Goal: Information Seeking & Learning: Learn about a topic

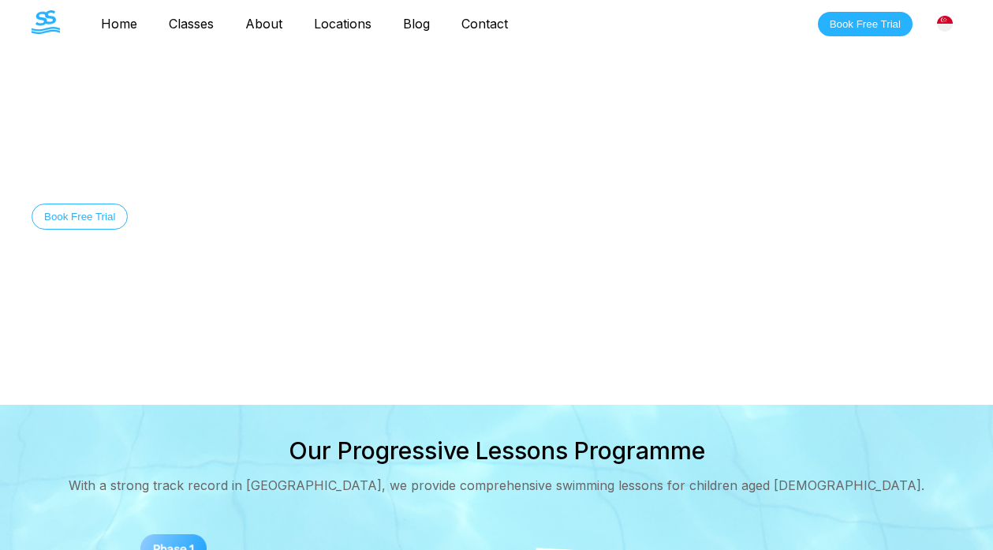
scroll to position [274, 0]
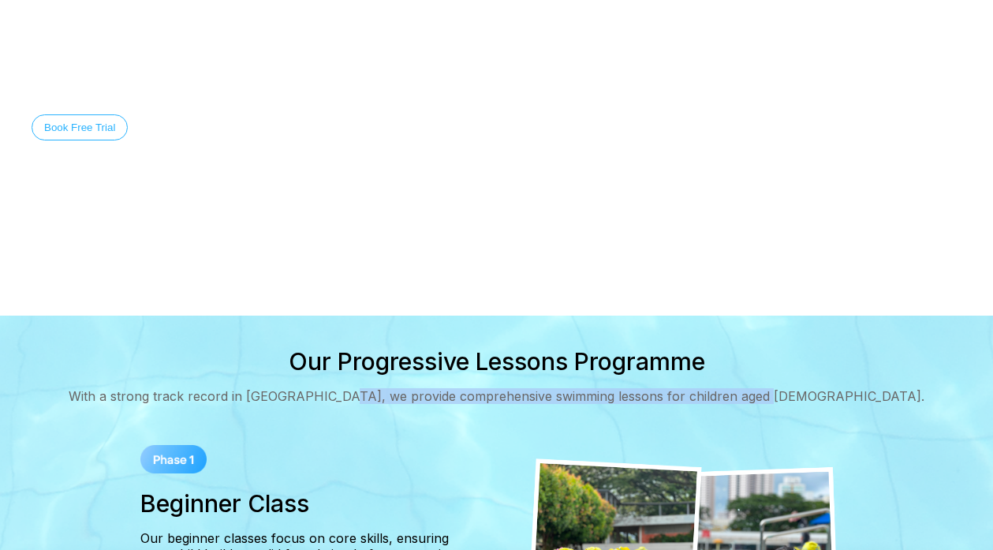
drag, startPoint x: 427, startPoint y: 252, endPoint x: 879, endPoint y: 241, distance: 452.2
click at [879, 347] on div "Our Progressive Lessons Programme With a strong track record in Singapore, we p…" at bounding box center [497, 375] width 930 height 57
copy div "provide comprehensive swimming lessons for children aged 4 to 14."
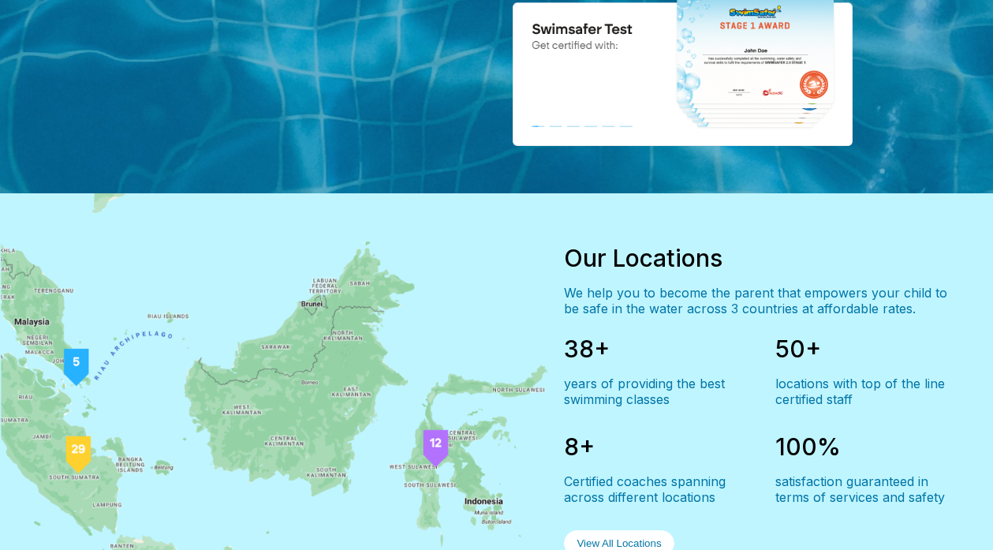
scroll to position [1240, 0]
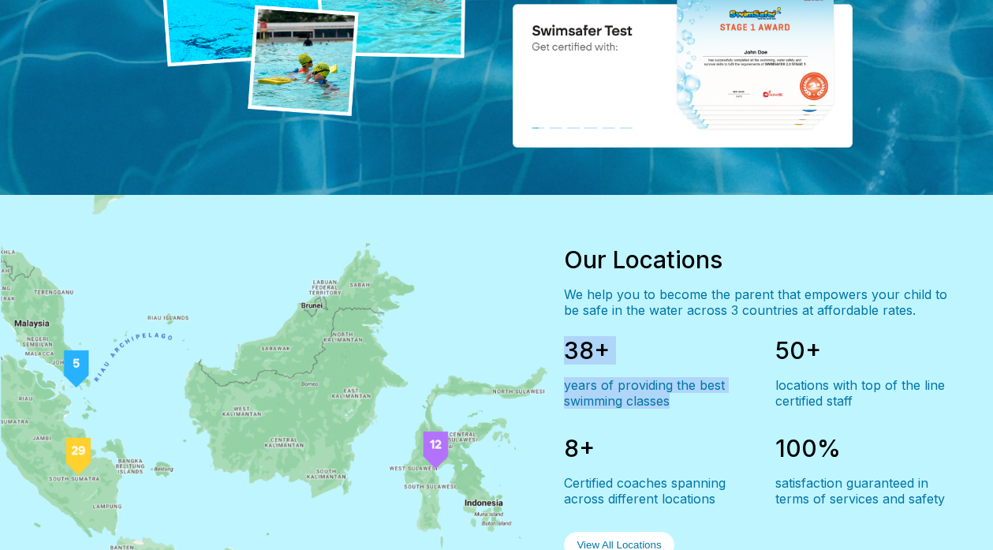
drag, startPoint x: 565, startPoint y: 196, endPoint x: 739, endPoint y: 268, distance: 188.6
click at [739, 336] on div "38+ years of providing the best swimming classes 50+ locations with top of the …" at bounding box center [763, 447] width 398 height 222
copy div "38+ years of providing the best swimming classes"
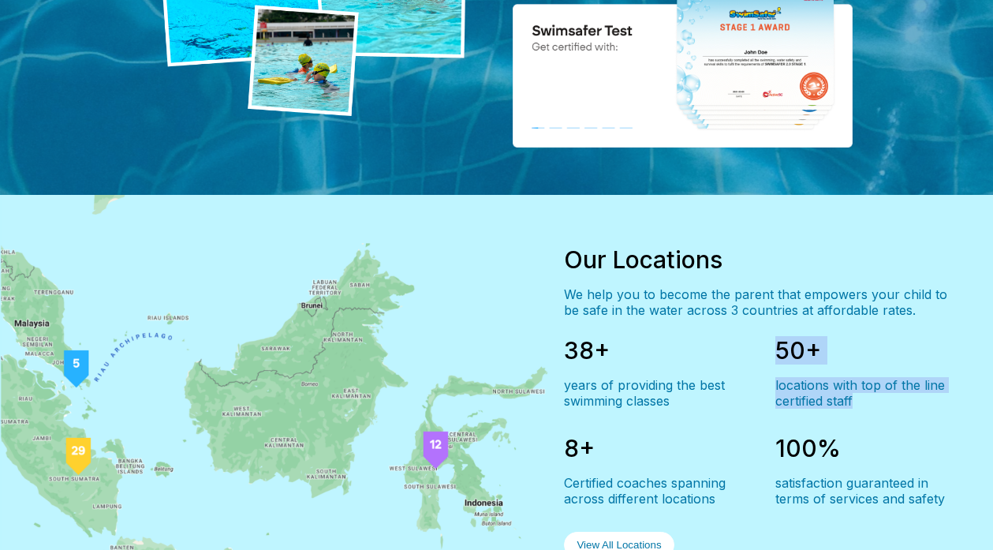
drag, startPoint x: 776, startPoint y: 192, endPoint x: 876, endPoint y: 260, distance: 122.1
click at [876, 336] on div "38+ years of providing the best swimming classes 50+ locations with top of the …" at bounding box center [763, 447] width 398 height 222
copy div "50+ locations with top of the line certified staff"
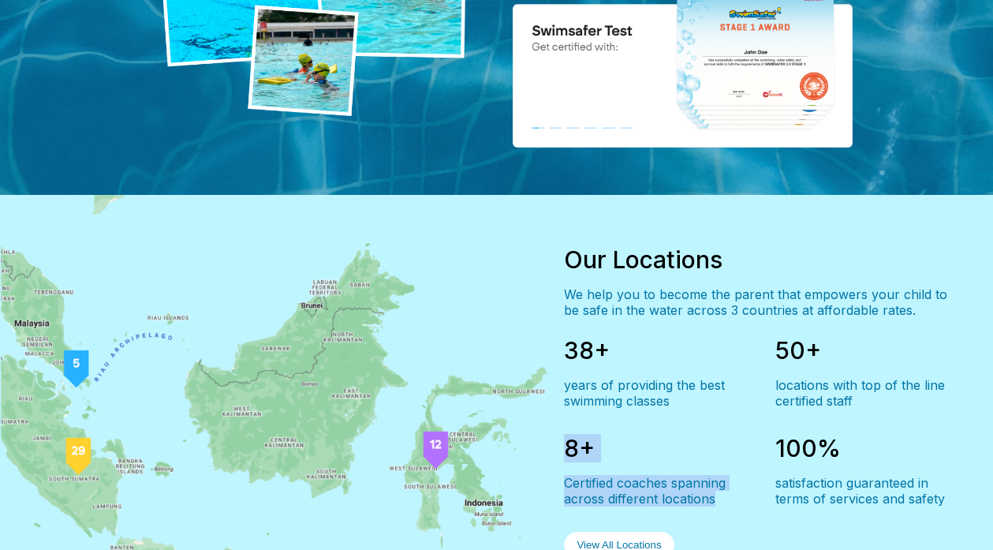
drag, startPoint x: 571, startPoint y: 303, endPoint x: 726, endPoint y: 345, distance: 160.2
click at [727, 434] on div "8+ Certified coaches spanning across different locations" at bounding box center [657, 470] width 186 height 73
copy div "8+ Certified coaches spanning across different locations"
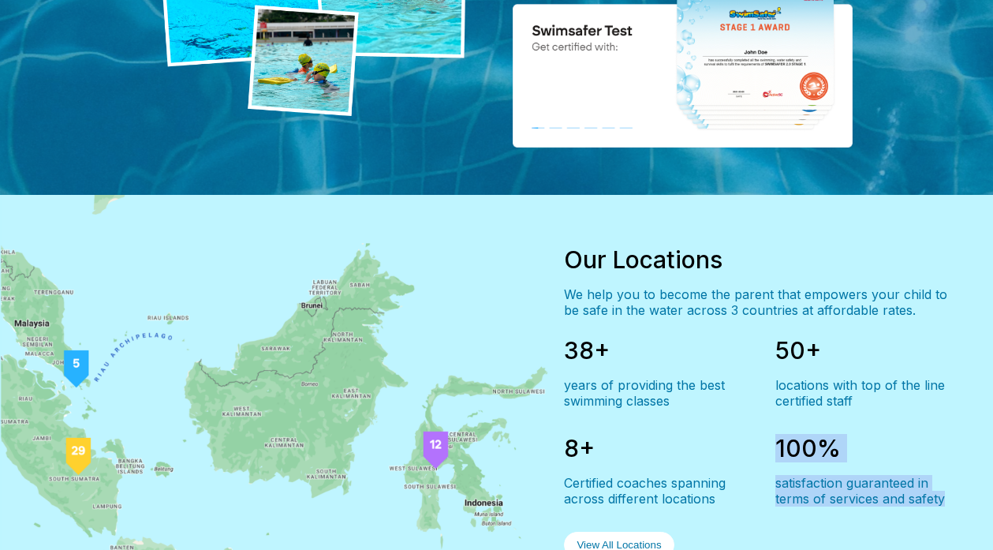
drag, startPoint x: 779, startPoint y: 293, endPoint x: 960, endPoint y: 338, distance: 186.9
click at [960, 434] on div "100% satisfaction guaranteed in terms of services and safety" at bounding box center [869, 470] width 186 height 73
copy div "100% satisfaction guaranteed in terms of services and safety"
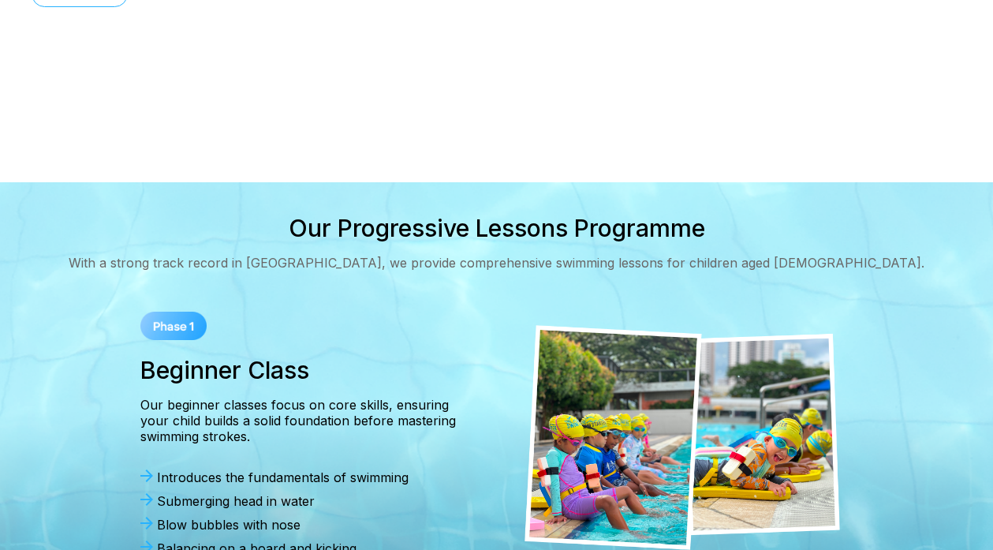
scroll to position [0, 0]
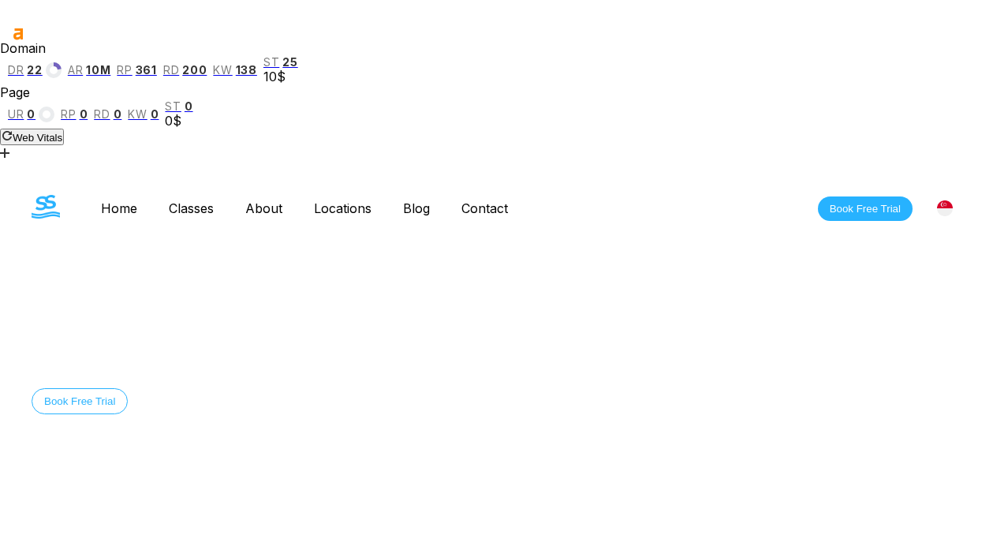
click at [69, 195] on div "Home Classes About Locations Bishan Sengkang Clementi Pasir Ris Blog Contact" at bounding box center [278, 208] width 492 height 27
click at [101, 200] on link "Home" at bounding box center [119, 208] width 68 height 16
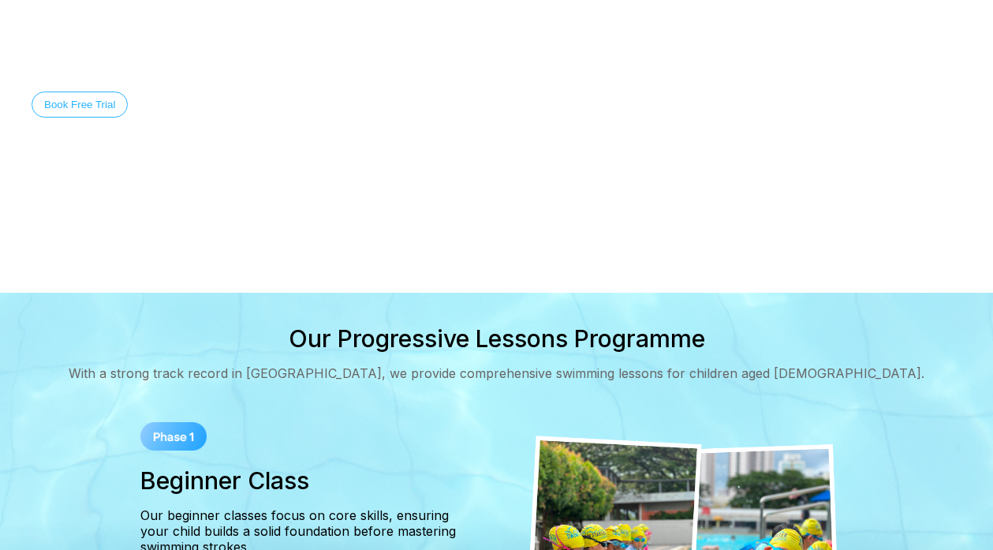
scroll to position [293, 0]
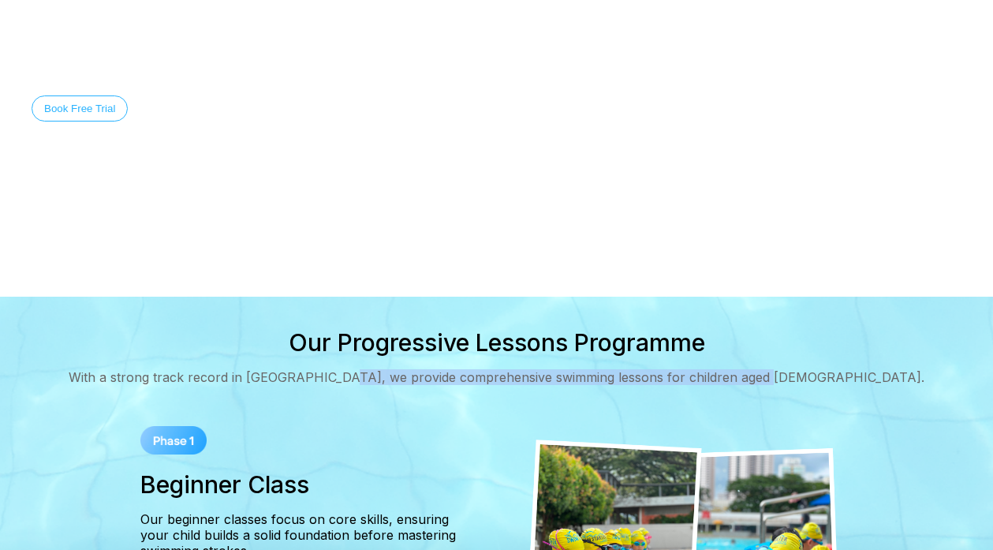
drag, startPoint x: 425, startPoint y: 234, endPoint x: 843, endPoint y: 226, distance: 417.4
click at [843, 328] on div "Our Progressive Lessons Programme With a strong track record in Singapore, we p…" at bounding box center [497, 356] width 930 height 57
copy div "provide comprehensive swimming lessons for children aged 4 to 14."
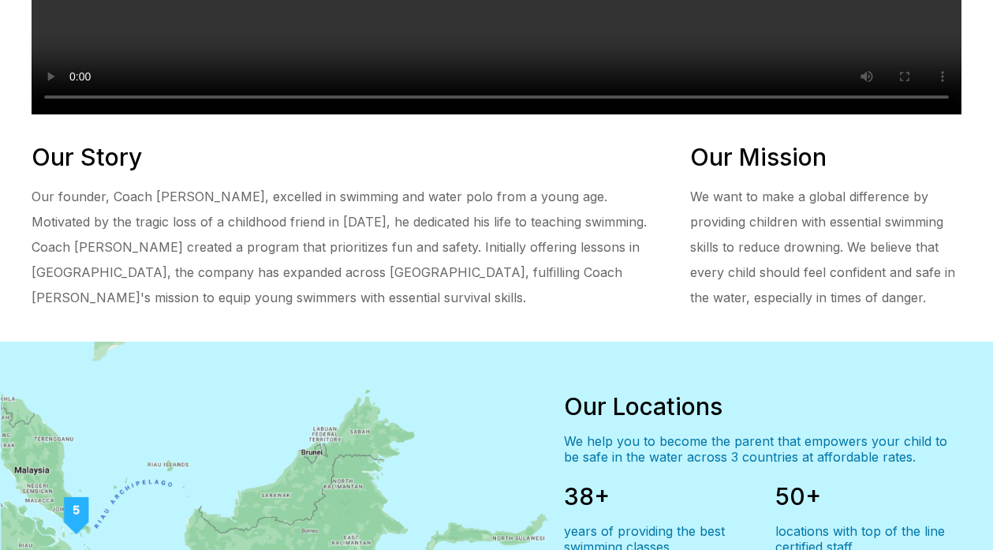
scroll to position [1104, 0]
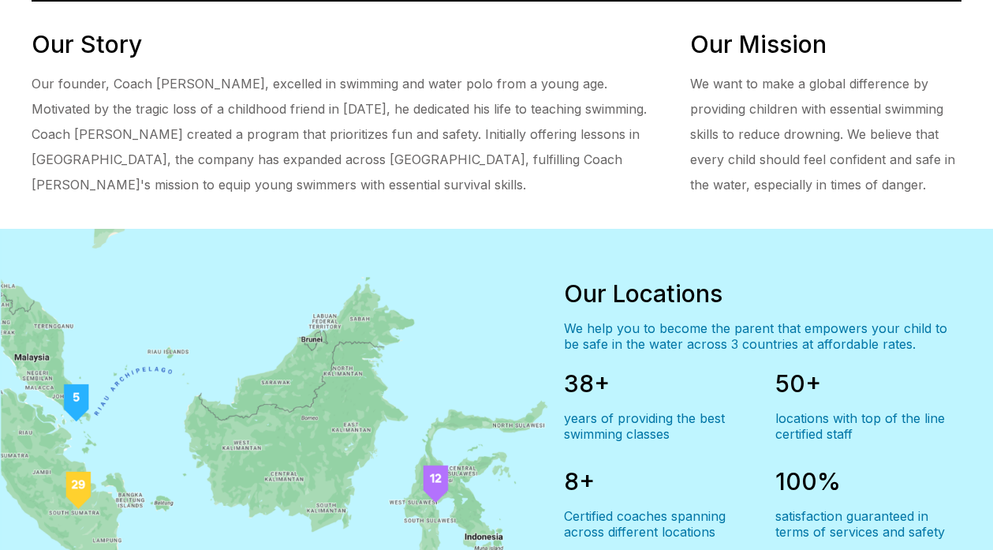
drag, startPoint x: 207, startPoint y: 406, endPoint x: 184, endPoint y: 376, distance: 37.6
drag, startPoint x: 236, startPoint y: 359, endPoint x: 262, endPoint y: 416, distance: 62.5
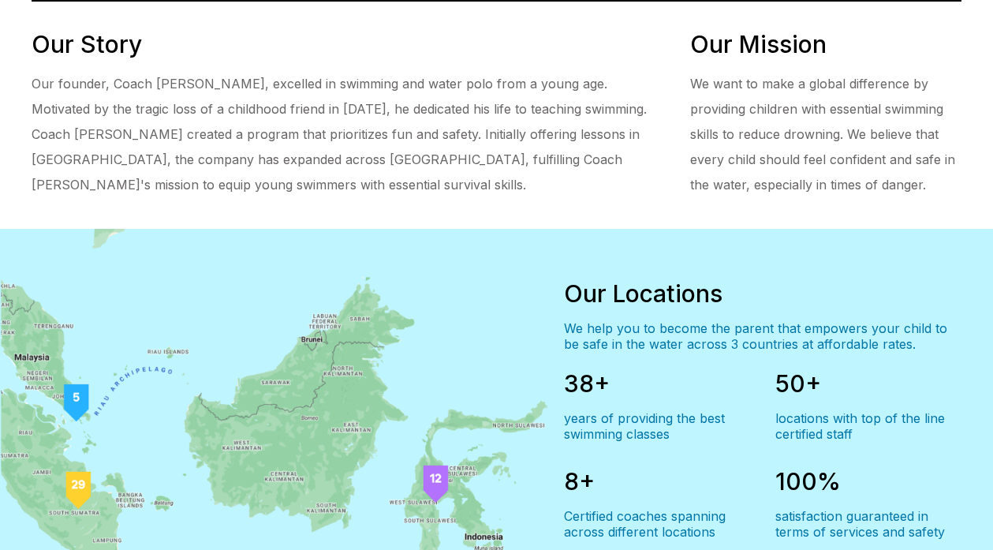
copy div "crafted an effective curriculum curated for children age 4 and above. We help y…"
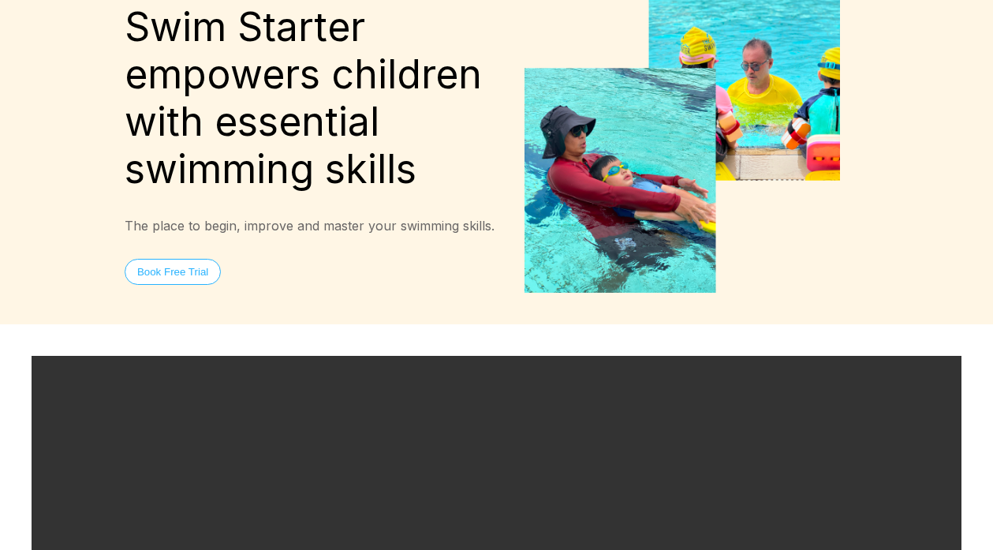
scroll to position [369, 0]
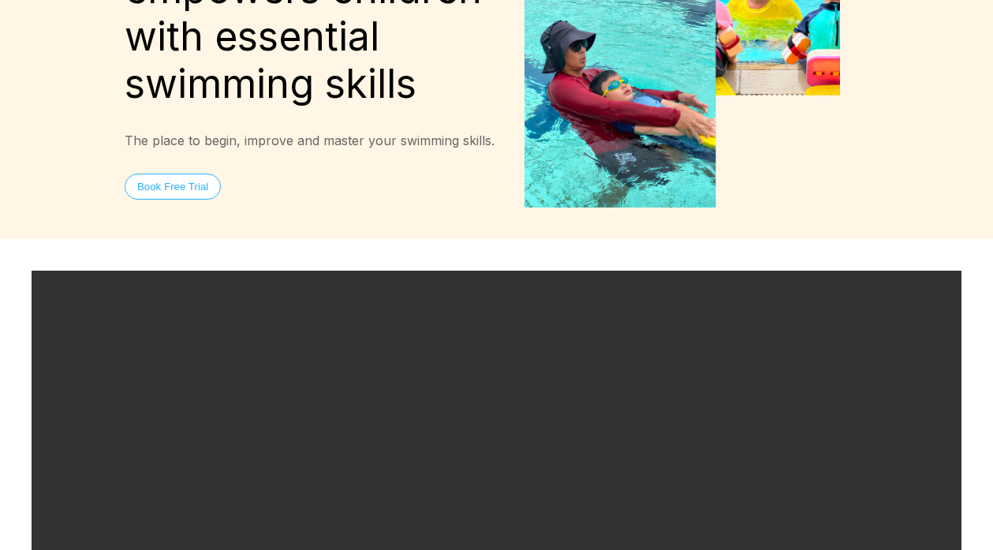
drag, startPoint x: 522, startPoint y: 324, endPoint x: 542, endPoint y: 412, distance: 89.8
drag, startPoint x: 715, startPoint y: 323, endPoint x: 782, endPoint y: 420, distance: 118.0
copy div "to make a global difference by providing children with essential swimming skill…"
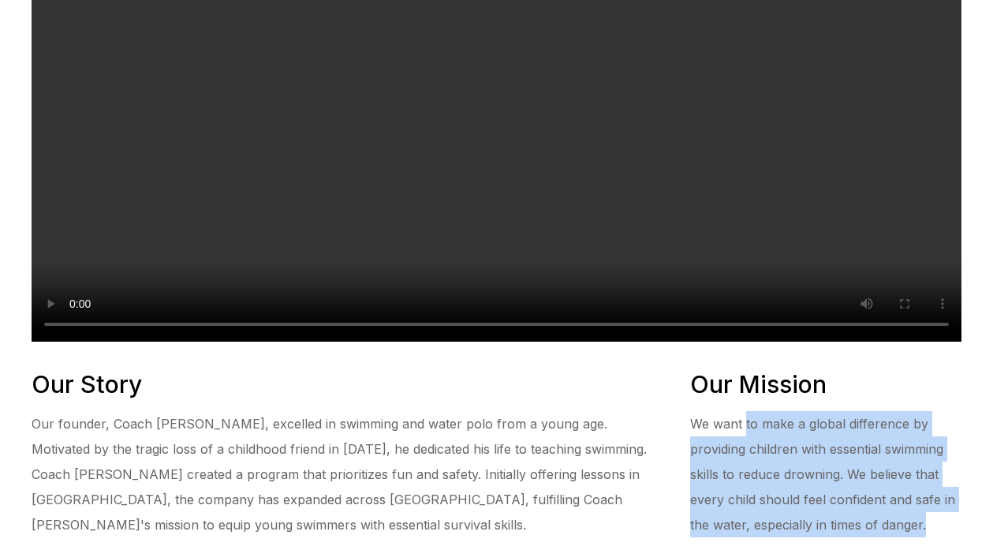
scroll to position [757, 0]
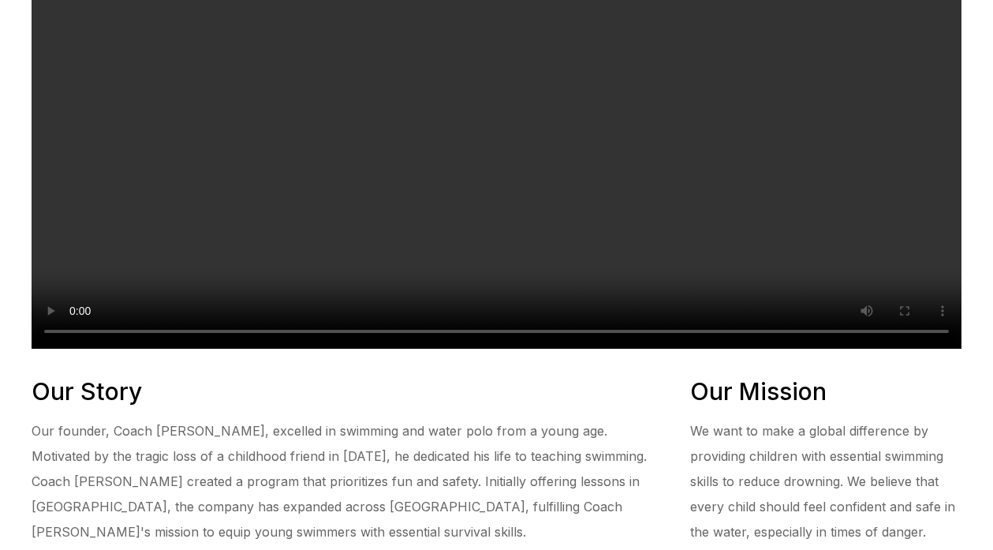
drag, startPoint x: 586, startPoint y: 179, endPoint x: 933, endPoint y: 197, distance: 347.6
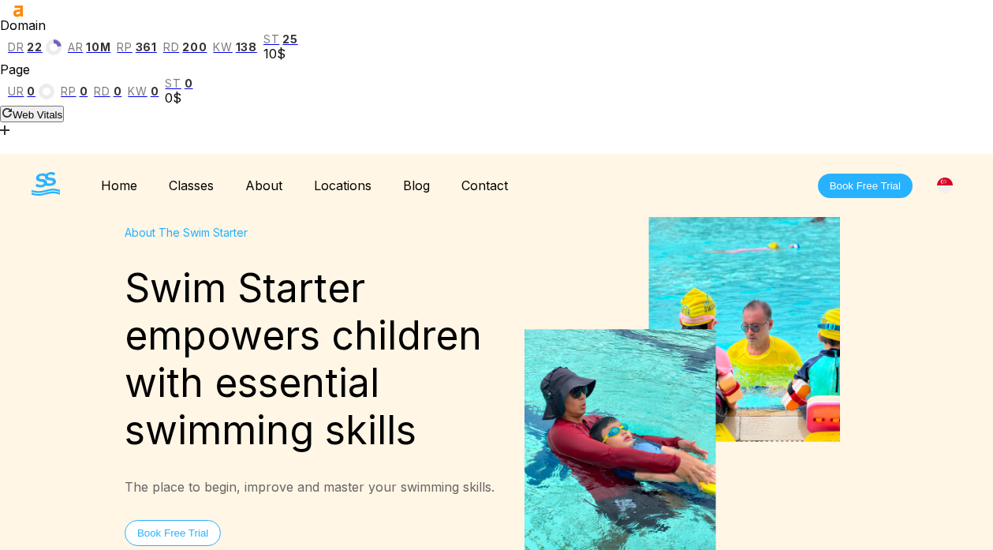
scroll to position [0, 0]
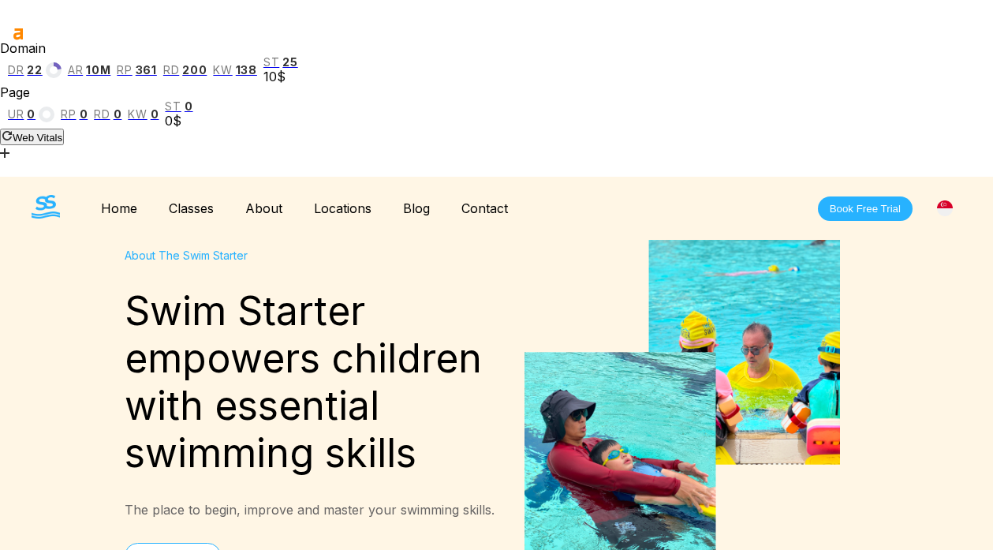
copy div "help you to become the parent that empowers your child to be safe in the water …"
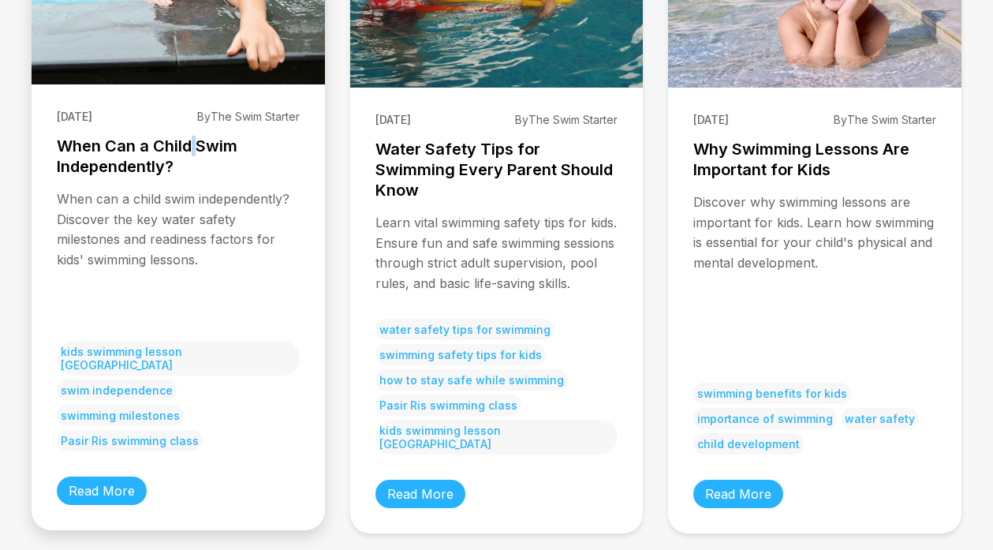
scroll to position [455, 0]
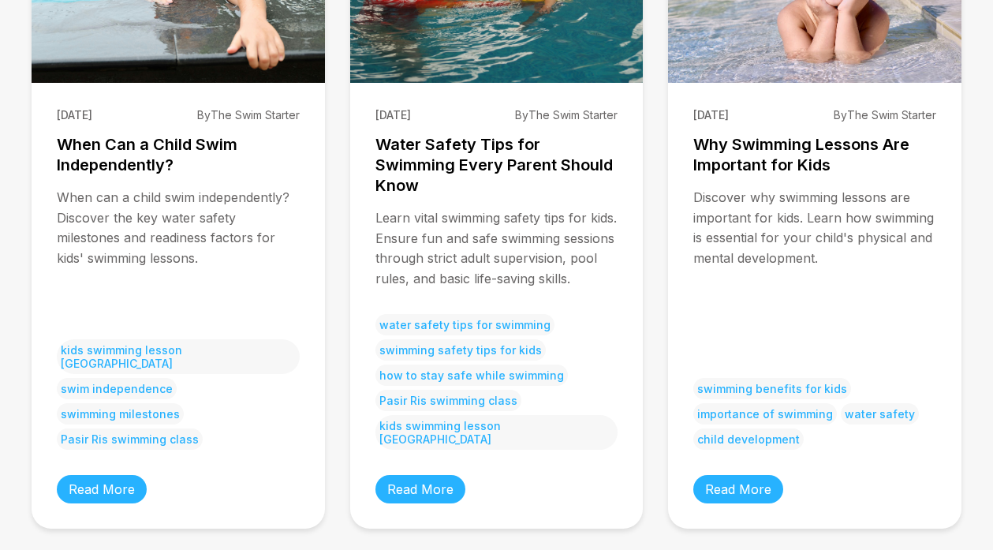
click at [652, 181] on div "[DATE] By The Swim Starter When Can a Child Swim Independently? When can a chil…" at bounding box center [497, 487] width 930 height 1202
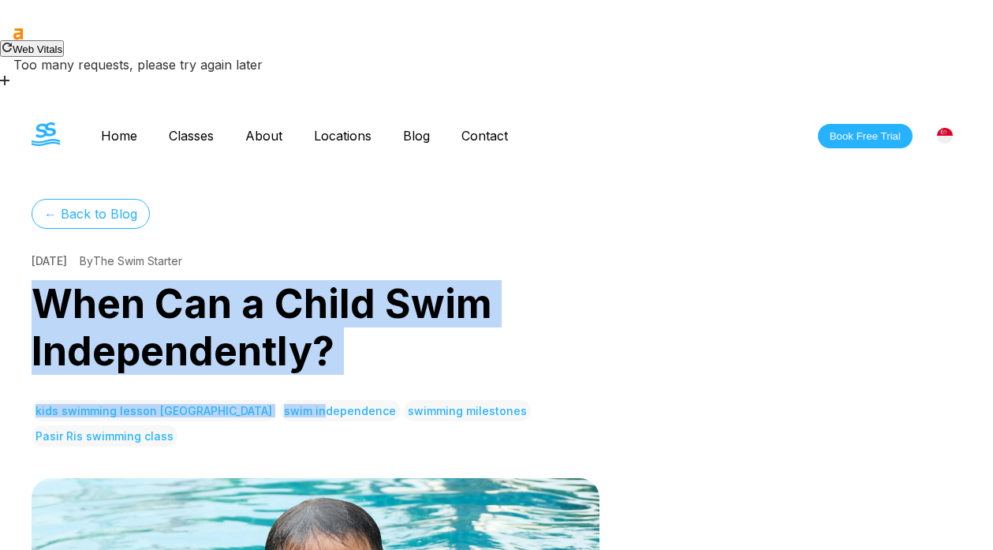
drag, startPoint x: 36, startPoint y: 218, endPoint x: 258, endPoint y: 338, distance: 252.0
click at [258, 334] on div "← Back to Blog 12/08/2025 By The Swim Starter When Can a Child Swim Independent…" at bounding box center [316, 323] width 568 height 248
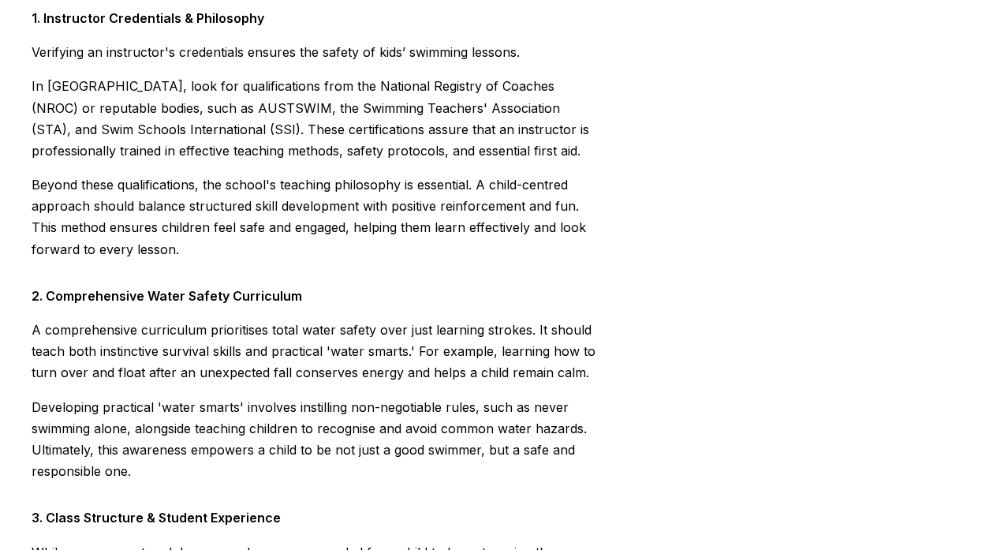
scroll to position [4741, 0]
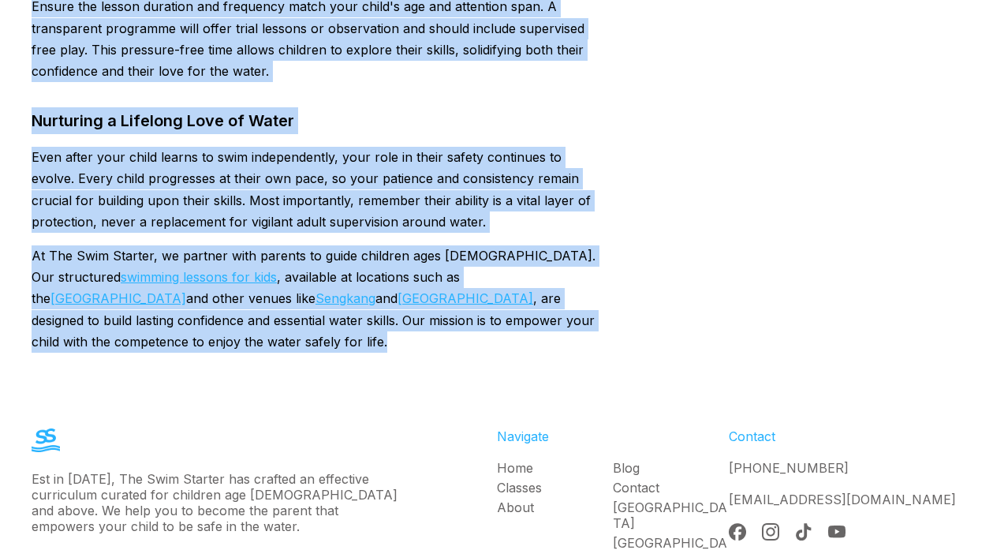
click at [196, 245] on p "At The Swim Starter, we partner with parents to guide children ages 4 to 14. Ou…" at bounding box center [316, 298] width 568 height 107
copy div "When Can a Child Swim Independently? kids swimming lesson Singapore swim indepe…"
